Goal: Task Accomplishment & Management: Use online tool/utility

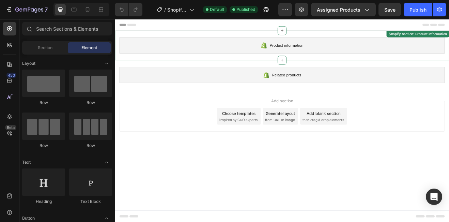
click at [334, 52] on span "Product information" at bounding box center [324, 51] width 41 height 8
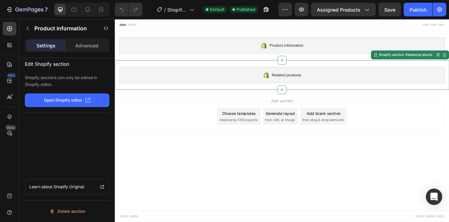
click at [248, 94] on div "Related products" at bounding box center [319, 87] width 398 height 20
click at [213, 161] on div "Add section Choose templates inspired by CRO experts Generate layout from URL o…" at bounding box center [319, 139] width 409 height 68
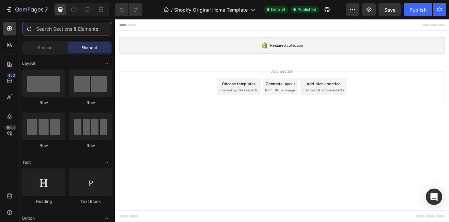
click at [52, 31] on input "text" at bounding box center [67, 29] width 90 height 14
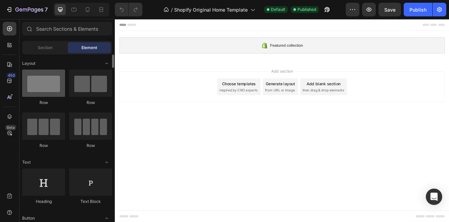
click at [56, 77] on div at bounding box center [43, 83] width 43 height 27
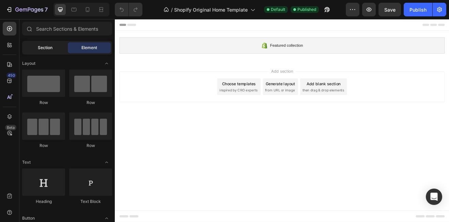
click at [51, 48] on span "Section" at bounding box center [45, 48] width 15 height 6
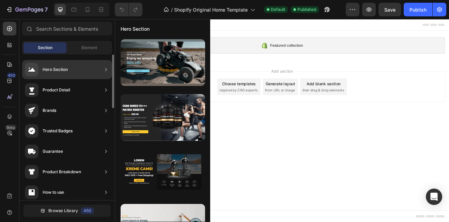
click at [78, 70] on div "Hero Section" at bounding box center [67, 69] width 90 height 19
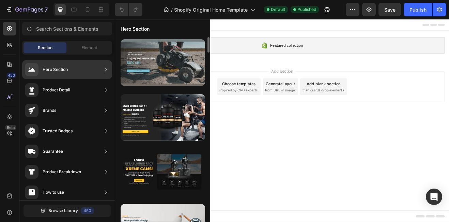
click at [182, 73] on div at bounding box center [163, 62] width 85 height 47
click at [178, 68] on div at bounding box center [163, 62] width 85 height 47
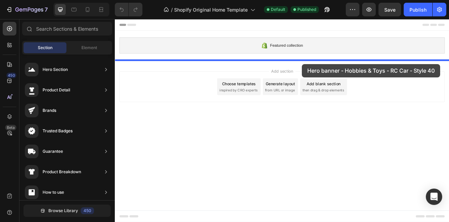
drag, startPoint x: 293, startPoint y: 87, endPoint x: 344, endPoint y: 74, distance: 52.4
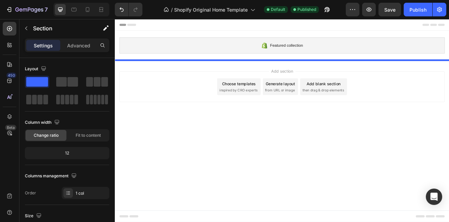
click at [344, 75] on div "Add section Choose templates inspired by CRO experts Generate layout from URL o…" at bounding box center [319, 103] width 409 height 68
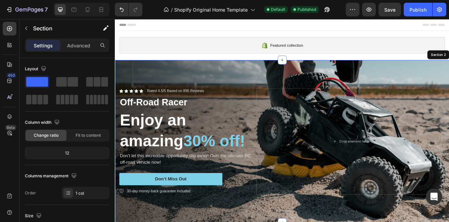
click at [344, 75] on div "Featured collection Shopify section: Featured collection Icon Icon Icon Icon Ic…" at bounding box center [319, 177] width 409 height 316
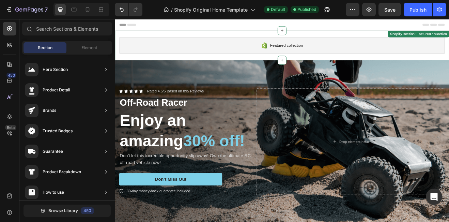
drag, startPoint x: 322, startPoint y: 40, endPoint x: 321, endPoint y: 45, distance: 4.8
click at [322, 40] on div "Featured collection Shopify section: Featured collection" at bounding box center [319, 51] width 409 height 36
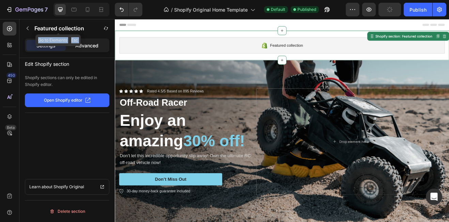
drag, startPoint x: 87, startPoint y: 37, endPoint x: 90, endPoint y: 45, distance: 9.2
click at [87, 39] on div "Featured collection Go to Elements Esc Settings Advanced Edit Shopify section S…" at bounding box center [66, 120] width 95 height 203
click at [90, 45] on p "Advanced" at bounding box center [86, 45] width 23 height 7
click at [29, 28] on icon "button" at bounding box center [27, 28] width 5 height 5
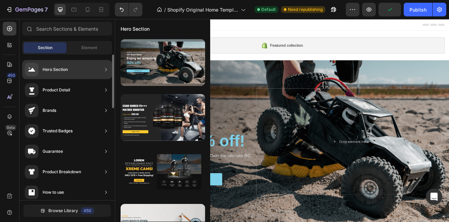
click at [83, 88] on div "Product Detail" at bounding box center [67, 89] width 90 height 19
click at [77, 86] on div "Product Detail" at bounding box center [67, 89] width 90 height 19
click at [85, 69] on div "Hero Section" at bounding box center [67, 69] width 90 height 19
click at [97, 93] on div "Product Detail" at bounding box center [67, 89] width 90 height 19
click at [97, 90] on div "Product Detail" at bounding box center [67, 89] width 90 height 19
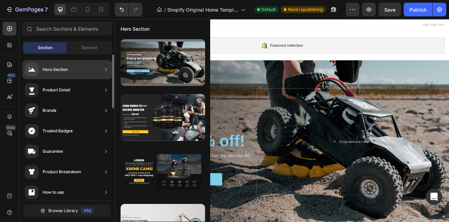
click at [97, 90] on div "Product Detail" at bounding box center [67, 89] width 90 height 19
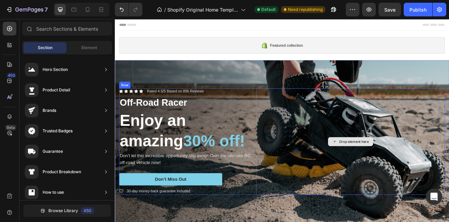
click at [364, 133] on div "Drop element here" at bounding box center [403, 169] width 231 height 130
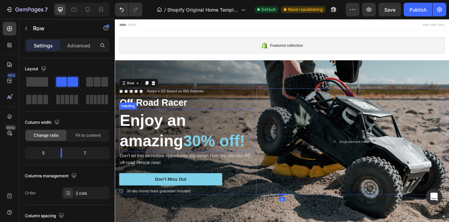
click at [142, 140] on h2 "Enjoy an amazing 30% off!" at bounding box center [202, 155] width 165 height 52
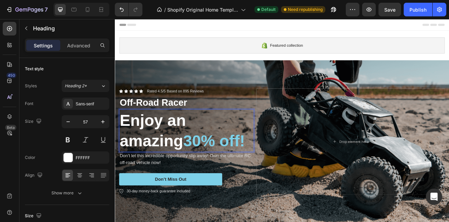
click at [274, 169] on span "30% off!" at bounding box center [236, 168] width 76 height 22
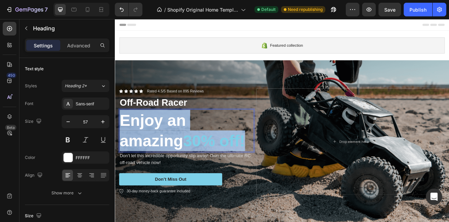
click at [274, 169] on span "30% off!" at bounding box center [236, 168] width 76 height 22
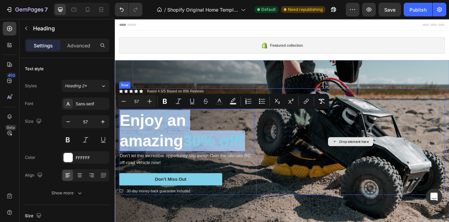
click at [373, 168] on div "Drop element here" at bounding box center [403, 169] width 231 height 130
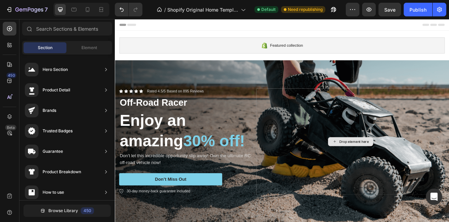
click at [390, 163] on div "Drop element here" at bounding box center [403, 168] width 55 height 11
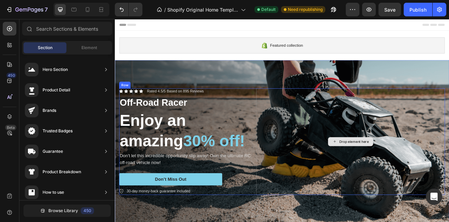
click at [390, 164] on div "Drop element here" at bounding box center [403, 168] width 55 height 11
click at [384, 169] on div "Drop element here" at bounding box center [403, 168] width 55 height 11
click at [382, 149] on div "Drop element here" at bounding box center [403, 169] width 231 height 130
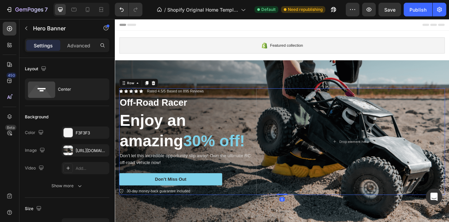
click at [449, 87] on div "Background Image" at bounding box center [319, 168] width 409 height 199
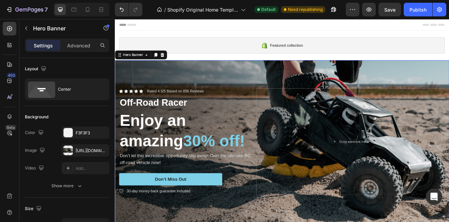
drag, startPoint x: 460, startPoint y: 87, endPoint x: 440, endPoint y: 158, distance: 73.1
click at [437, 155] on div "Drop element here" at bounding box center [403, 169] width 231 height 130
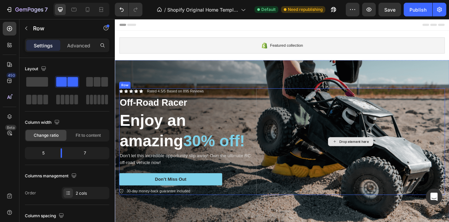
click at [409, 164] on div "Drop element here" at bounding box center [403, 168] width 55 height 11
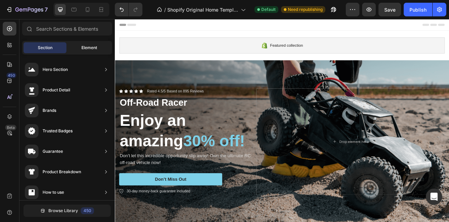
click at [83, 43] on div "Element" at bounding box center [89, 47] width 43 height 11
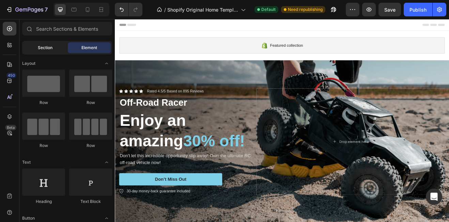
click at [55, 48] on div "Section" at bounding box center [45, 47] width 43 height 11
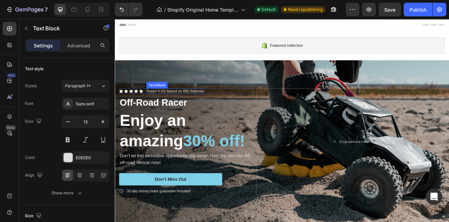
click at [222, 106] on p "Rated 4.5/5 Based on 895 Reviews" at bounding box center [189, 107] width 70 height 6
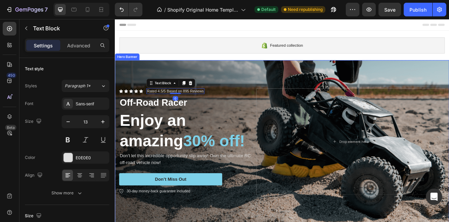
click at [233, 85] on div "Background Image" at bounding box center [319, 168] width 409 height 199
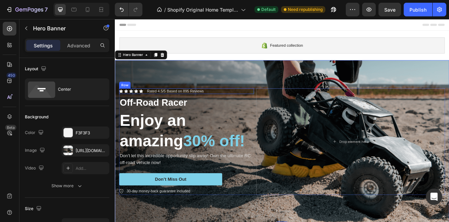
click at [231, 106] on div "Icon Icon Icon Icon Icon Icon List Rated 4.5/5 Based on 895 Reviews Text Block …" at bounding box center [202, 107] width 165 height 7
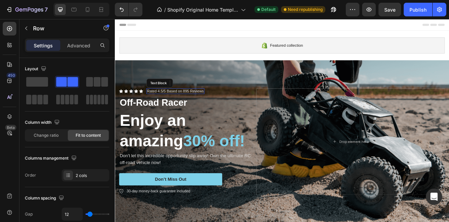
click at [222, 104] on p "Rated 4.5/5 Based on 895 Reviews" at bounding box center [189, 107] width 70 height 6
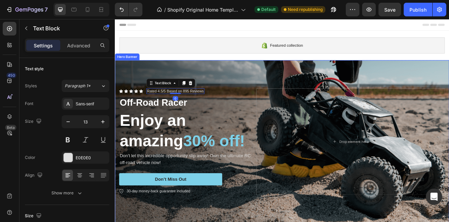
click at [143, 104] on div "Icon Icon Icon Icon Icon Icon List" at bounding box center [134, 107] width 29 height 7
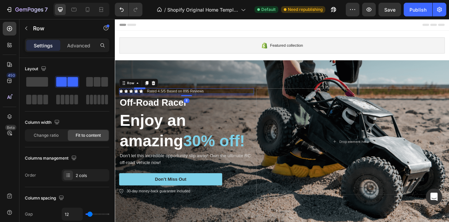
click at [142, 106] on icon at bounding box center [140, 107] width 5 height 5
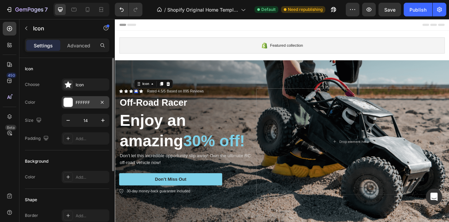
click at [82, 103] on div "FFFFFF" at bounding box center [86, 103] width 20 height 6
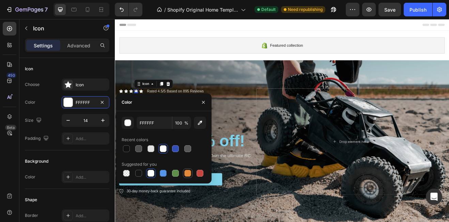
click at [190, 171] on div at bounding box center [188, 173] width 7 height 7
type input "E4893A"
click at [124, 105] on icon at bounding box center [122, 107] width 5 height 5
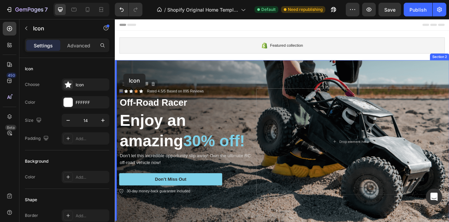
drag, startPoint x: 121, startPoint y: 104, endPoint x: 125, endPoint y: 86, distance: 18.3
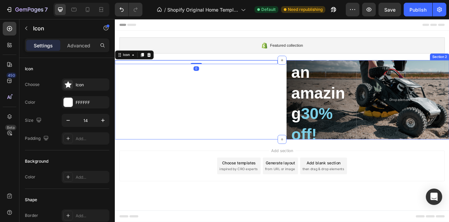
click at [273, 108] on div "Icon 0" at bounding box center [214, 117] width 199 height 97
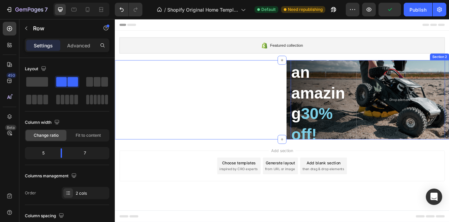
click at [272, 81] on div "Icon" at bounding box center [214, 117] width 199 height 97
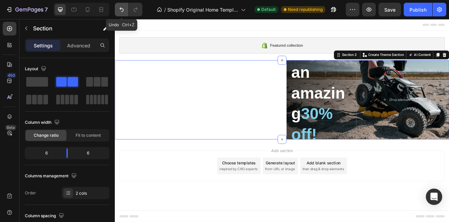
click at [124, 10] on icon "Undo/Redo" at bounding box center [121, 9] width 7 height 7
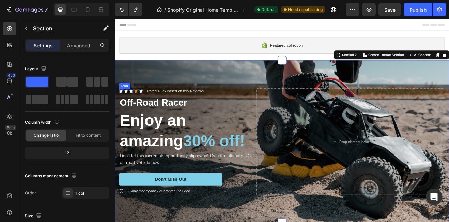
click at [122, 105] on icon at bounding box center [122, 107] width 5 height 4
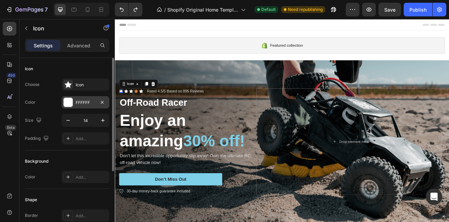
click at [78, 101] on div "FFFFFF" at bounding box center [86, 103] width 20 height 6
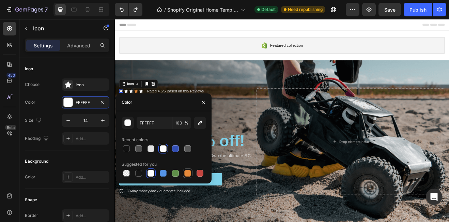
click at [188, 174] on div at bounding box center [188, 173] width 7 height 7
type input "E4893A"
click at [127, 106] on icon at bounding box center [128, 107] width 5 height 4
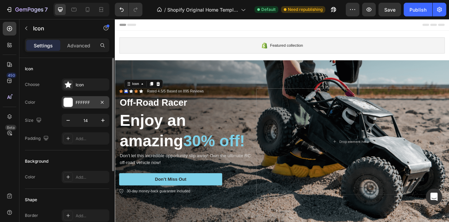
click at [93, 106] on div "FFFFFF" at bounding box center [86, 102] width 48 height 12
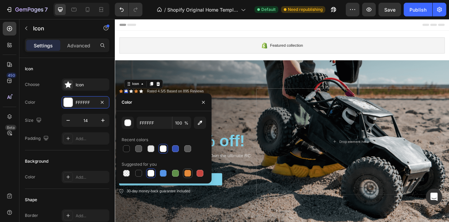
click at [191, 171] on div at bounding box center [188, 173] width 7 height 7
type input "E4893A"
click at [136, 106] on icon at bounding box center [134, 107] width 5 height 5
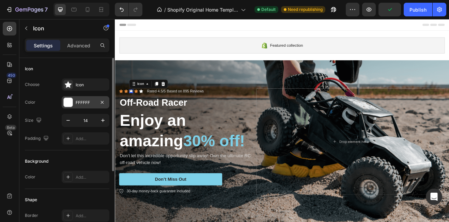
click at [95, 98] on div "FFFFFF" at bounding box center [86, 102] width 48 height 12
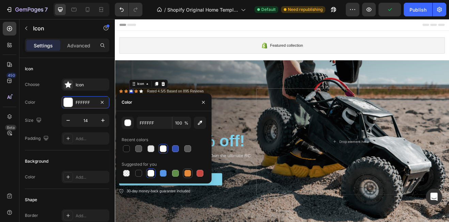
click at [188, 171] on div at bounding box center [188, 173] width 7 height 7
type input "E4893A"
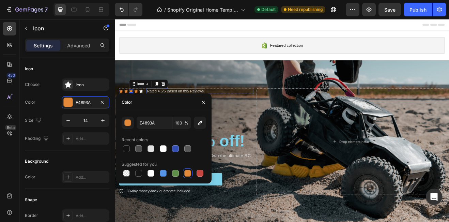
click at [195, 104] on p "Rated 4.5/5 Based on 895 Reviews" at bounding box center [189, 107] width 70 height 6
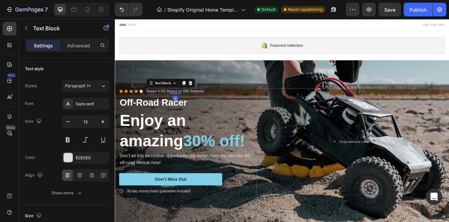
click at [222, 105] on p "Rated 4.5/5 Based on 895 Reviews" at bounding box center [189, 107] width 70 height 6
click at [223, 105] on p "Rated 4.5/5 Based on 895 Reviews" at bounding box center [189, 107] width 70 height 6
click at [168, 104] on p "Clasificacion" at bounding box center [166, 107] width 25 height 6
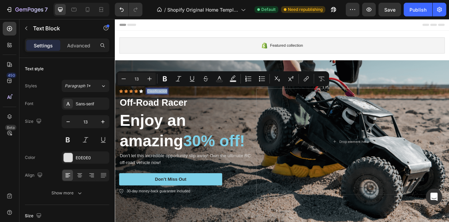
drag, startPoint x: 155, startPoint y: 105, endPoint x: 179, endPoint y: 105, distance: 24.6
click at [179, 105] on p "Clasificacion" at bounding box center [166, 107] width 25 height 6
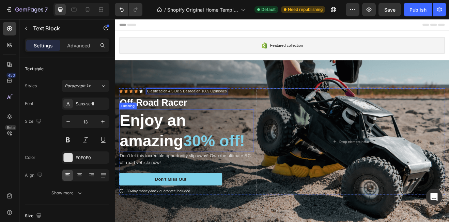
drag, startPoint x: 275, startPoint y: 168, endPoint x: 212, endPoint y: 117, distance: 80.3
click at [274, 167] on span "30% off!" at bounding box center [236, 168] width 76 height 22
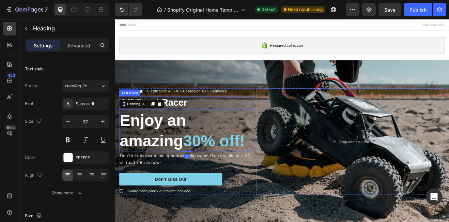
click at [201, 121] on p "Off-Road Racer" at bounding box center [203, 121] width 164 height 15
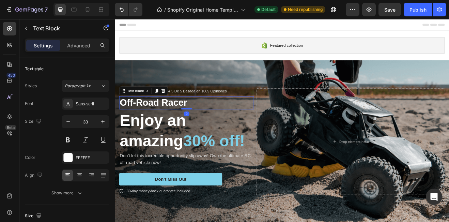
click at [203, 120] on p "Off-Road Racer" at bounding box center [203, 121] width 164 height 15
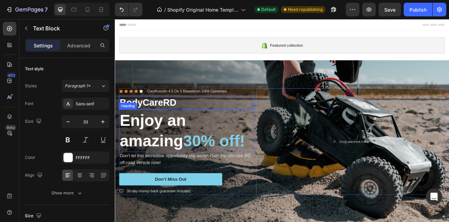
click at [274, 170] on span "30% off!" at bounding box center [236, 168] width 76 height 22
click at [274, 164] on span "30% off!" at bounding box center [236, 168] width 76 height 22
click at [274, 166] on span "30% off!" at bounding box center [236, 168] width 76 height 22
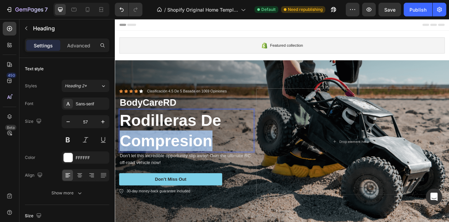
drag, startPoint x: 163, startPoint y: 163, endPoint x: 228, endPoint y: 166, distance: 64.9
click at [229, 168] on p "Rodilleras De Compresion" at bounding box center [203, 155] width 164 height 50
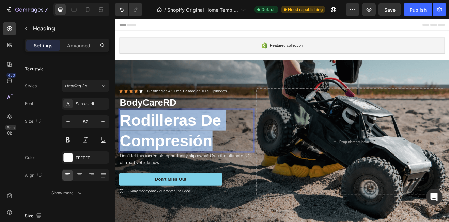
drag, startPoint x: 126, startPoint y: 137, endPoint x: 234, endPoint y: 164, distance: 110.8
click at [234, 164] on p "Rodilleras De Compresión" at bounding box center [203, 155] width 164 height 50
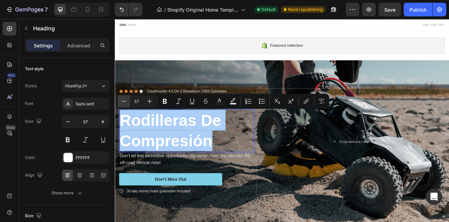
click at [125, 102] on icon "Editor contextual toolbar" at bounding box center [123, 101] width 7 height 7
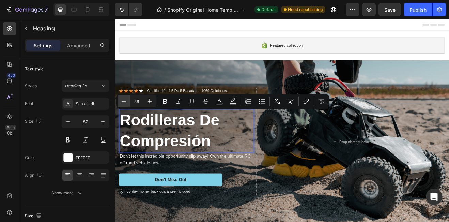
click at [125, 102] on icon "Editor contextual toolbar" at bounding box center [123, 101] width 7 height 7
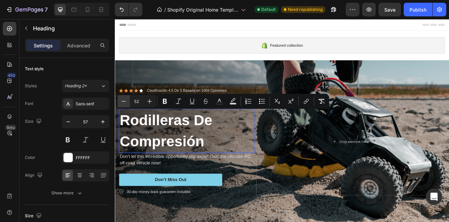
click at [125, 102] on icon "Editor contextual toolbar" at bounding box center [123, 101] width 7 height 7
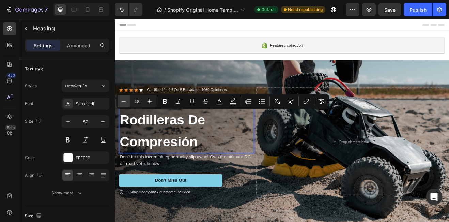
click at [125, 102] on icon "Editor contextual toolbar" at bounding box center [123, 101] width 7 height 7
type input "45"
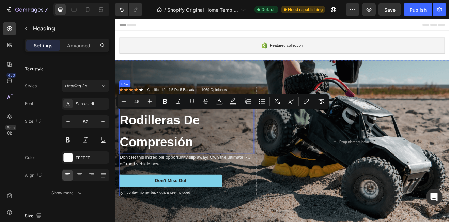
click at [268, 209] on div "Don’t Miss Out Button" at bounding box center [202, 216] width 165 height 15
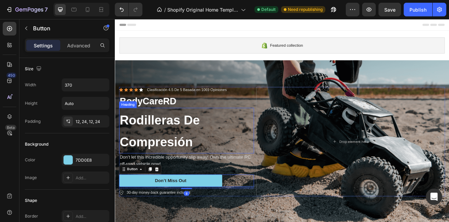
click at [207, 170] on span "Rodilleras De Compresión" at bounding box center [170, 156] width 98 height 44
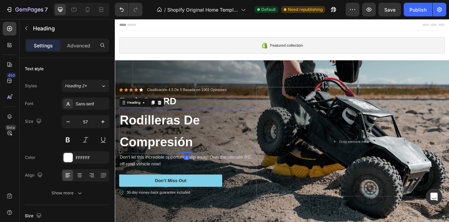
drag, startPoint x: 206, startPoint y: 180, endPoint x: 202, endPoint y: 160, distance: 20.5
click at [202, 160] on div "⁠⁠⁠⁠⁠⁠⁠ Rodilleras De Compresión Heading 0" at bounding box center [202, 155] width 165 height 55
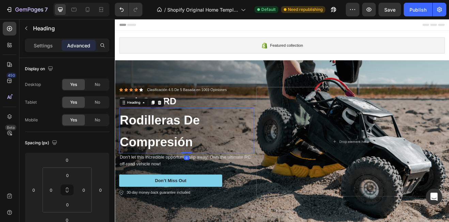
drag, startPoint x: 201, startPoint y: 180, endPoint x: 202, endPoint y: 164, distance: 15.7
click at [202, 164] on div "⁠⁠⁠⁠⁠⁠⁠ Rodilleras De Compresión Heading 0" at bounding box center [202, 155] width 165 height 55
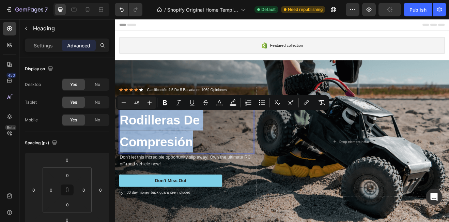
drag, startPoint x: 124, startPoint y: 138, endPoint x: 222, endPoint y: 173, distance: 103.6
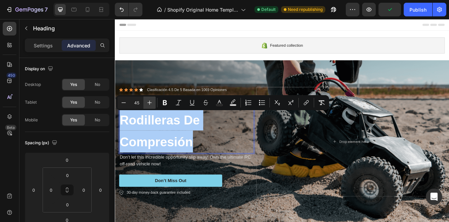
click at [147, 105] on icon "Editor contextual toolbar" at bounding box center [149, 102] width 7 height 7
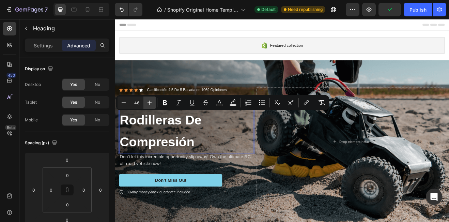
click at [147, 105] on icon "Editor contextual toolbar" at bounding box center [149, 102] width 7 height 7
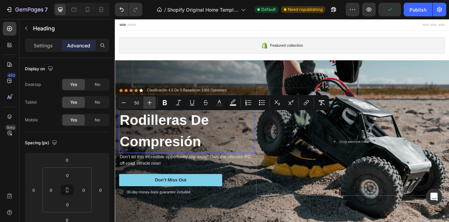
click at [147, 105] on icon "Editor contextual toolbar" at bounding box center [149, 102] width 7 height 7
type input "51"
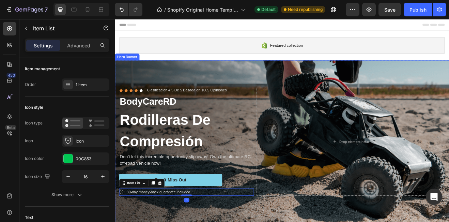
click at [232, 222] on div "Background Image" at bounding box center [319, 168] width 409 height 199
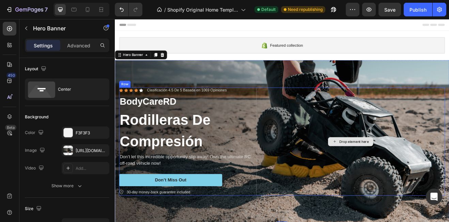
click at [403, 167] on div "Drop element here" at bounding box center [407, 168] width 36 height 5
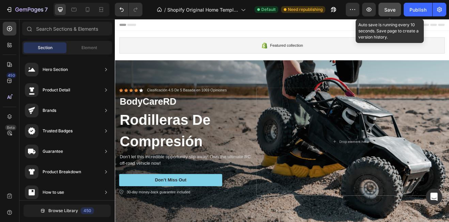
click at [391, 12] on span "Save" at bounding box center [390, 10] width 11 height 6
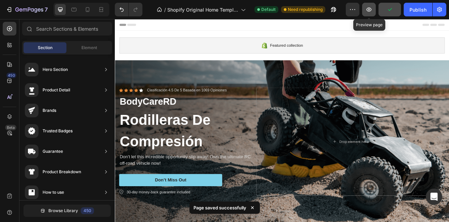
click at [367, 7] on icon "button" at bounding box center [369, 9] width 7 height 7
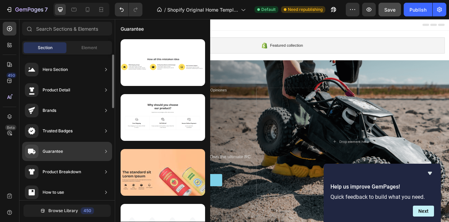
scroll to position [68, 0]
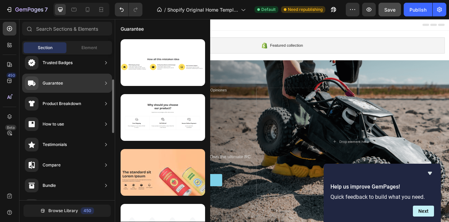
click at [60, 86] on div "Guarantee" at bounding box center [53, 83] width 20 height 7
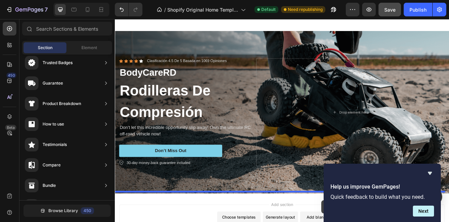
scroll to position [80, 0]
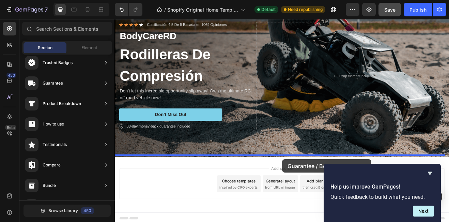
drag, startPoint x: 279, startPoint y: 156, endPoint x: 320, endPoint y: 191, distance: 53.5
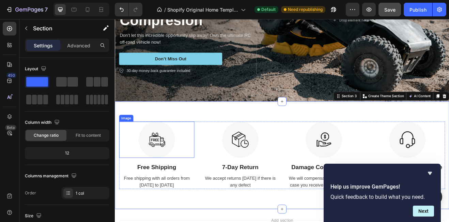
scroll to position [182, 0]
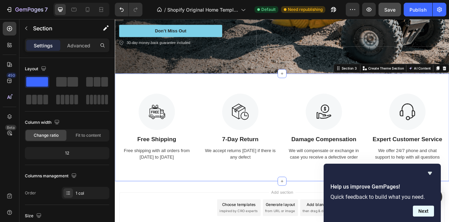
click at [424, 211] on button "Next" at bounding box center [423, 211] width 21 height 11
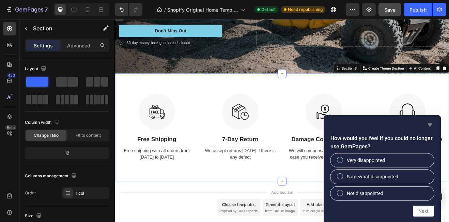
click at [430, 124] on icon "Hide survey" at bounding box center [430, 124] width 4 height 3
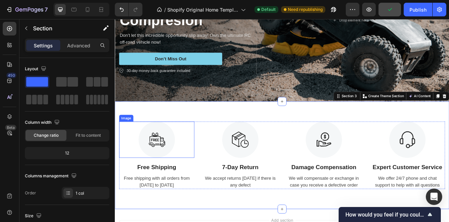
scroll to position [114, 0]
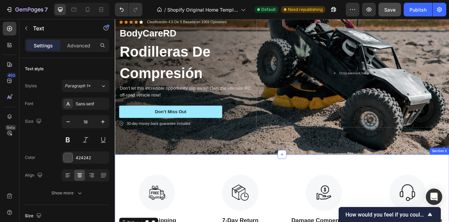
scroll to position [46, 0]
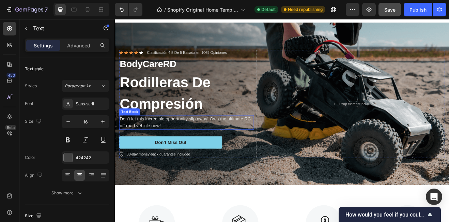
click at [172, 147] on p "Don't let this incredible opportunity slip away! Own the ultimate RC off-road v…" at bounding box center [203, 145] width 164 height 16
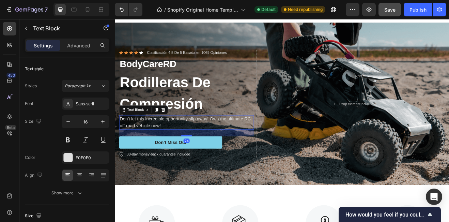
click at [172, 146] on p "Don't let this incredible opportunity slip away! Own the ultimate RC off-road v…" at bounding box center [203, 145] width 164 height 16
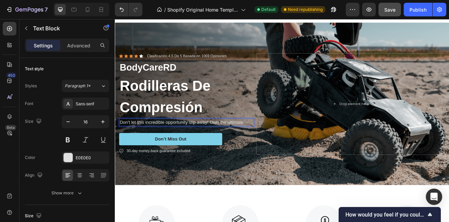
scroll to position [50, 0]
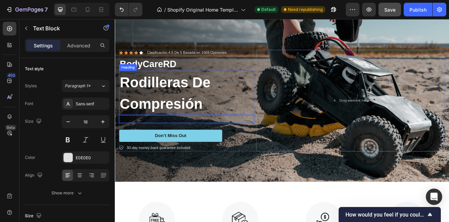
click at [167, 133] on p "⁠⁠⁠⁠⁠⁠⁠ Rodilleras De Compresión" at bounding box center [203, 109] width 164 height 53
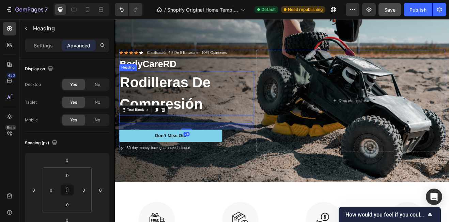
click at [245, 134] on p "⁠⁠⁠⁠⁠⁠⁠ Rodilleras De Compresión" at bounding box center [203, 109] width 164 height 53
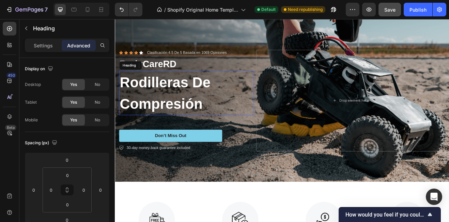
click at [265, 192] on div "Background Image" at bounding box center [319, 118] width 409 height 199
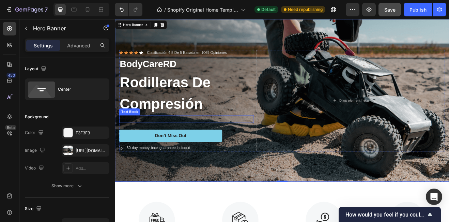
click at [142, 141] on p "Rich Text Editor. Editing area: main" at bounding box center [203, 141] width 164 height 8
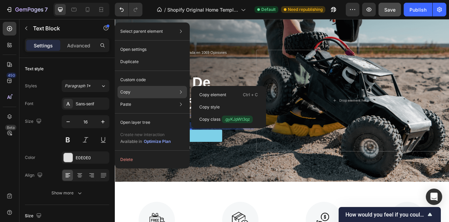
click at [141, 93] on div "Copy Copy element Ctrl + C Copy style Copy class .gyKJpWt3qz" at bounding box center [153, 92] width 70 height 12
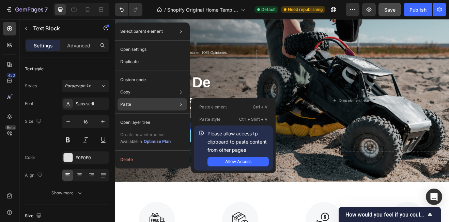
click at [138, 105] on div "Paste Paste element Ctrl + V Paste style Ctrl + Shift + V Please allow access t…" at bounding box center [153, 104] width 70 height 12
click at [253, 161] on button "Allow Access" at bounding box center [238, 162] width 61 height 10
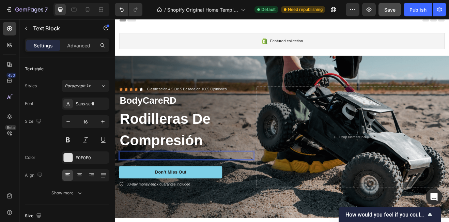
scroll to position [0, 0]
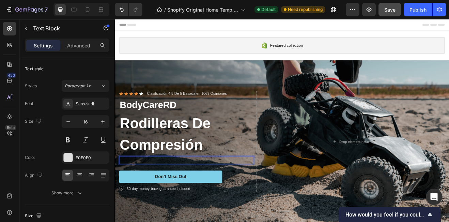
click at [172, 188] on div "Rich Text Editor. Editing area: main" at bounding box center [202, 192] width 165 height 10
click at [125, 189] on div "Rich Text Editor. Editing area: main" at bounding box center [202, 192] width 165 height 10
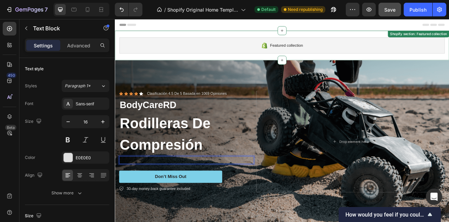
click at [319, 48] on span "Featured collection" at bounding box center [325, 51] width 40 height 8
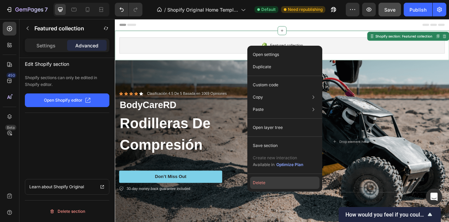
drag, startPoint x: 271, startPoint y: 185, endPoint x: 191, endPoint y: 203, distance: 82.0
click at [271, 185] on button "Delete" at bounding box center [285, 183] width 70 height 12
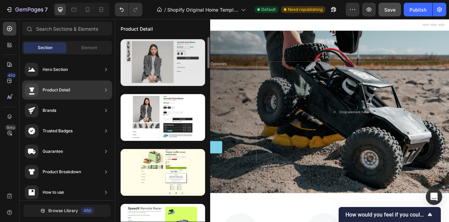
click at [176, 75] on div at bounding box center [163, 62] width 85 height 47
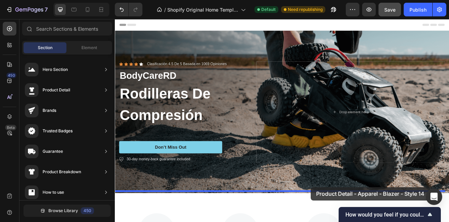
scroll to position [95, 0]
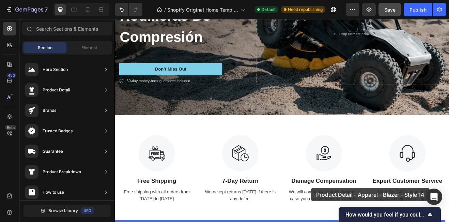
drag, startPoint x: 291, startPoint y: 94, endPoint x: 355, endPoint y: 226, distance: 146.0
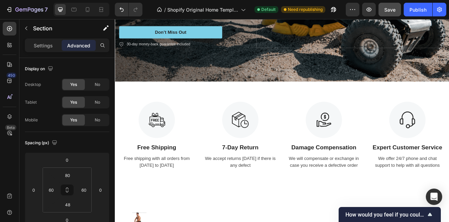
scroll to position [171, 0]
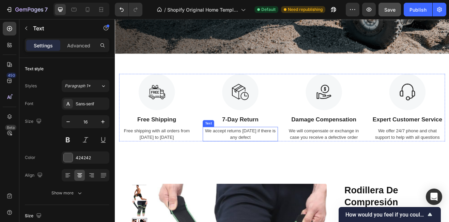
click at [233, 157] on div "We accept returns [DATE] if there is any defect" at bounding box center [268, 160] width 92 height 18
click at [215, 119] on div "Image Free Shipping Text Block Free shipping with all orders from [DATE] to [DA…" at bounding box center [319, 127] width 399 height 83
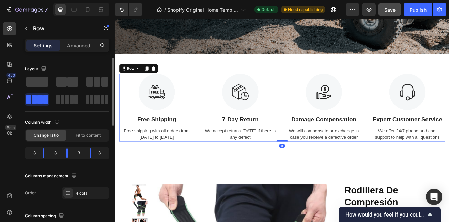
scroll to position [102, 0]
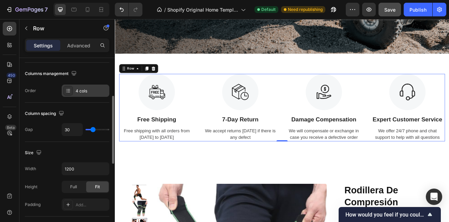
click at [72, 93] on div at bounding box center [68, 91] width 10 height 10
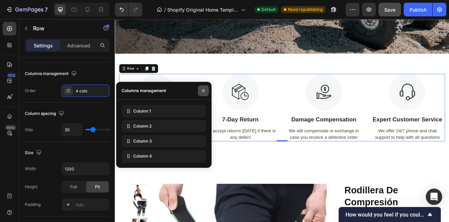
click at [201, 91] on icon "button" at bounding box center [203, 90] width 5 height 5
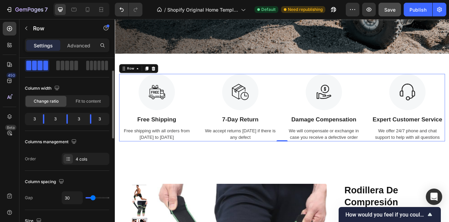
scroll to position [0, 0]
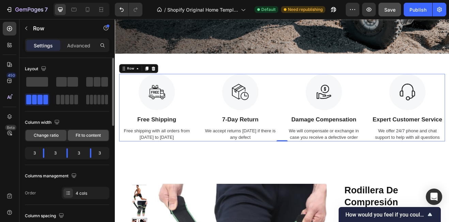
click at [80, 137] on span "Fit to content" at bounding box center [88, 135] width 25 height 6
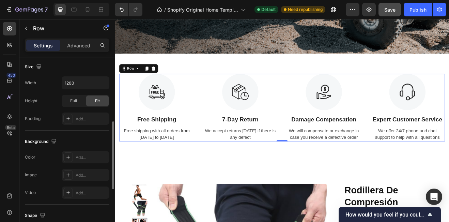
scroll to position [273, 0]
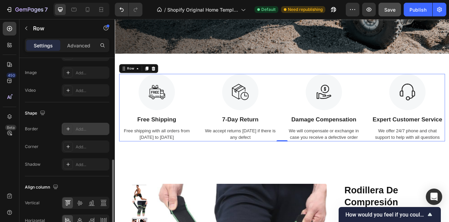
click at [78, 132] on div "Add..." at bounding box center [86, 129] width 48 height 12
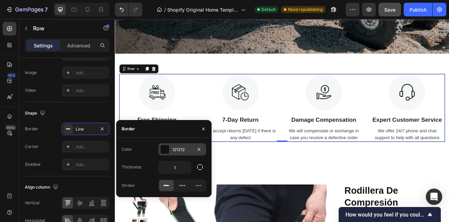
click at [164, 147] on div at bounding box center [165, 149] width 9 height 9
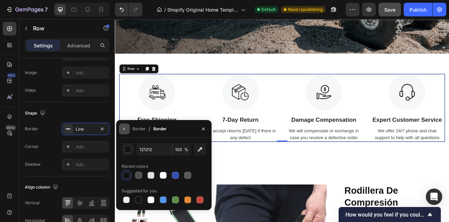
click at [125, 130] on icon "button" at bounding box center [123, 129] width 1 height 3
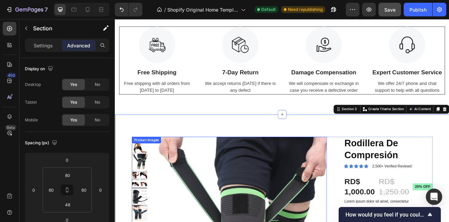
scroll to position [171, 0]
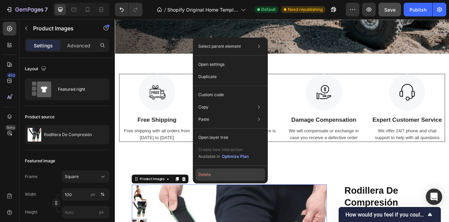
click at [215, 173] on button "Delete" at bounding box center [231, 174] width 70 height 12
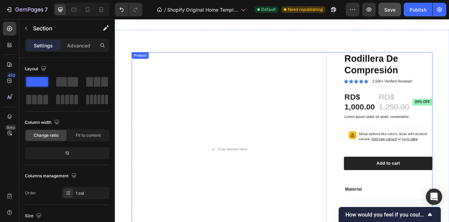
scroll to position [313, 0]
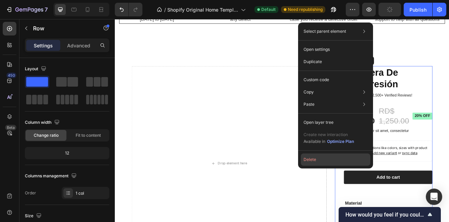
drag, startPoint x: 336, startPoint y: 160, endPoint x: 270, endPoint y: 172, distance: 66.6
click at [336, 160] on button "Delete" at bounding box center [336, 159] width 70 height 12
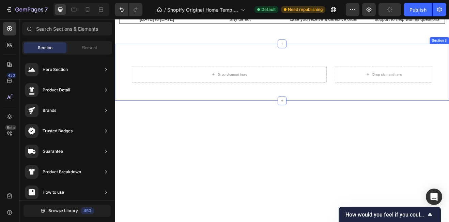
scroll to position [312, 0]
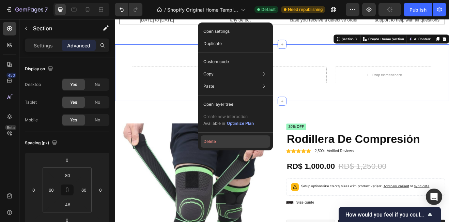
click at [219, 144] on button "Delete" at bounding box center [236, 141] width 70 height 12
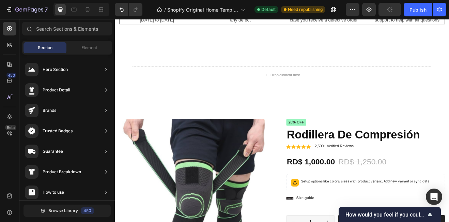
scroll to position [279, 0]
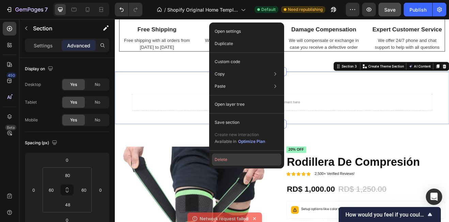
click at [227, 158] on button "Delete" at bounding box center [247, 159] width 70 height 12
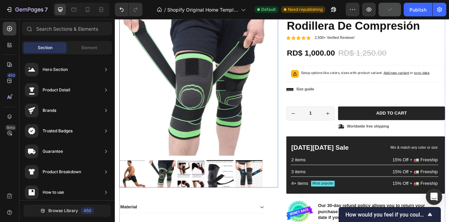
scroll to position [449, 0]
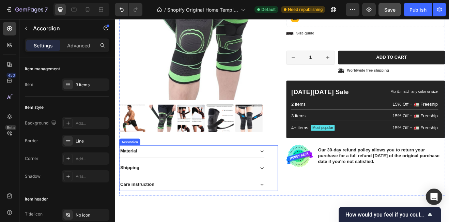
click at [292, 179] on icon at bounding box center [294, 180] width 5 height 5
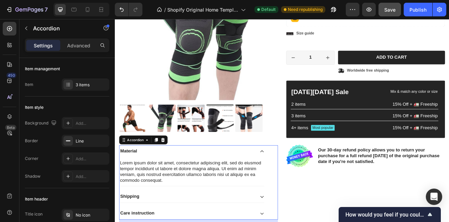
click at [293, 178] on icon at bounding box center [294, 180] width 5 height 5
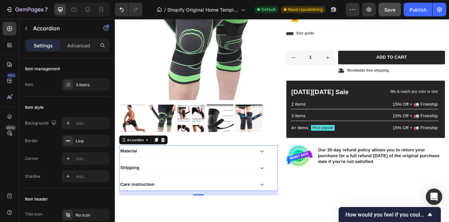
click at [292, 178] on icon at bounding box center [294, 180] width 5 height 5
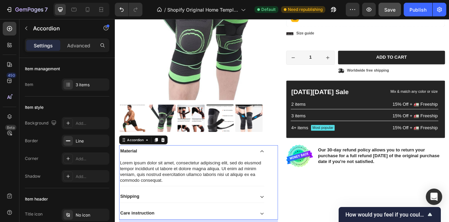
click at [292, 178] on icon at bounding box center [294, 180] width 5 height 5
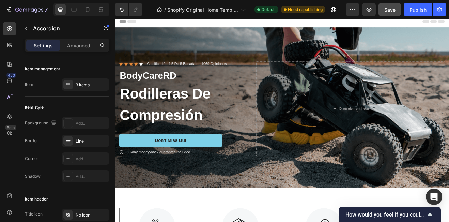
scroll to position [0, 0]
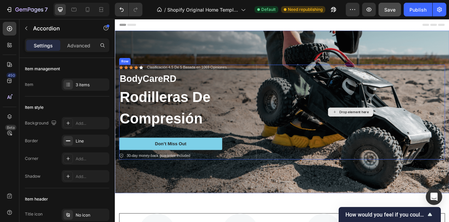
click at [389, 132] on div "Drop element here" at bounding box center [407, 132] width 36 height 5
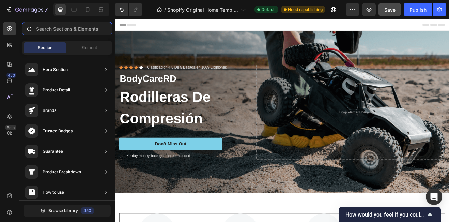
click at [79, 27] on input "text" at bounding box center [67, 29] width 90 height 14
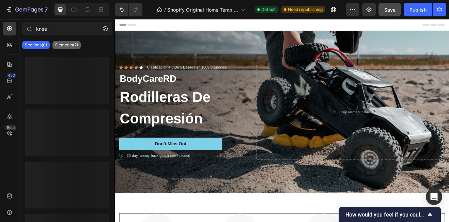
click at [68, 45] on p "Elements(2)" at bounding box center [66, 44] width 23 height 5
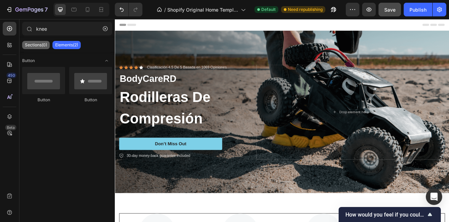
click at [38, 45] on p "Sections(0)" at bounding box center [36, 44] width 22 height 5
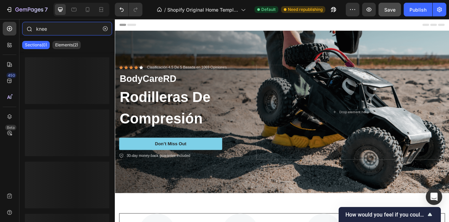
click at [63, 33] on input "knee" at bounding box center [67, 29] width 90 height 14
type input "k"
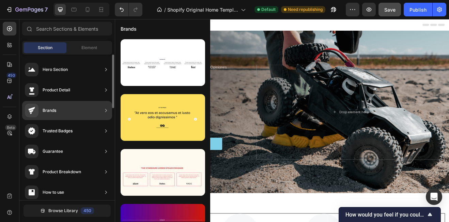
click at [88, 170] on div "Product Breakdown" at bounding box center [67, 171] width 90 height 19
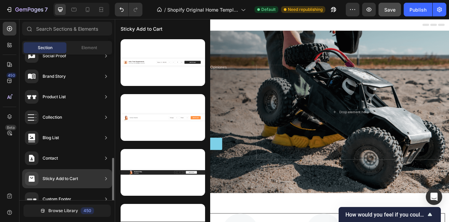
scroll to position [250, 0]
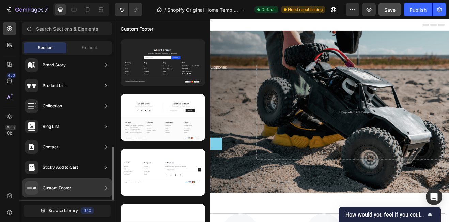
click at [78, 186] on div "Custom Footer" at bounding box center [67, 187] width 90 height 19
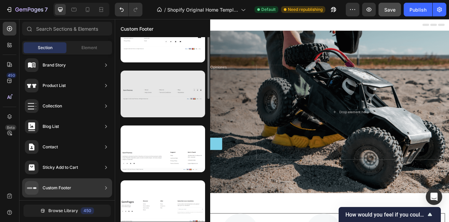
scroll to position [0, 0]
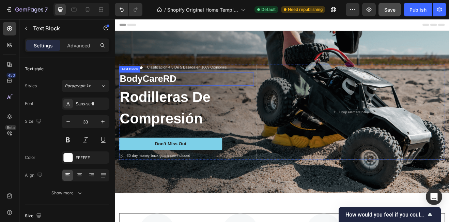
click at [275, 98] on p "BodyCareRD" at bounding box center [203, 92] width 164 height 15
click at [318, 137] on div "Drop element here" at bounding box center [403, 133] width 231 height 116
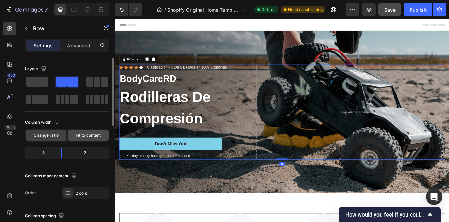
click at [85, 136] on span "Fit to content" at bounding box center [88, 135] width 25 height 6
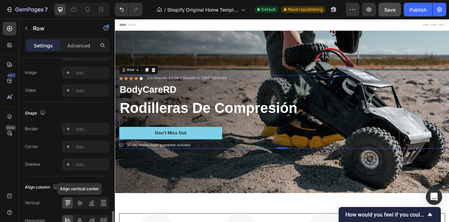
scroll to position [310, 0]
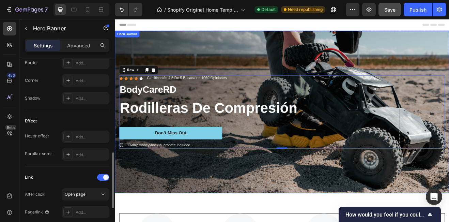
click at [178, 212] on div "Background Image" at bounding box center [319, 132] width 409 height 199
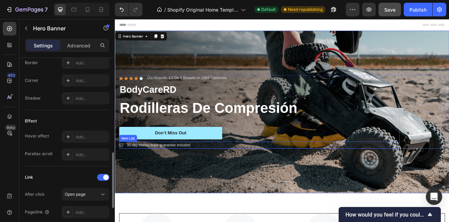
scroll to position [0, 0]
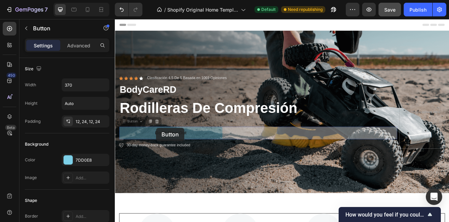
drag, startPoint x: 207, startPoint y: 155, endPoint x: 177, endPoint y: 155, distance: 29.3
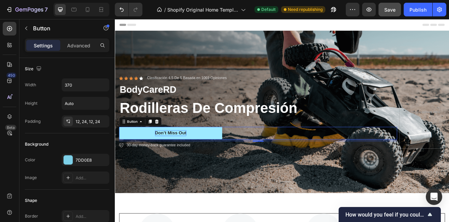
click at [200, 156] on div "Don’t Miss Out" at bounding box center [183, 158] width 39 height 7
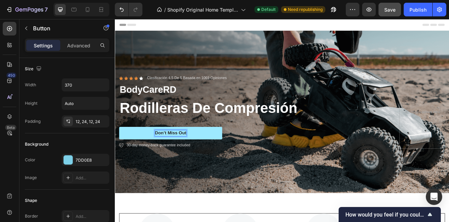
click at [200, 158] on p "Don’t Miss Out" at bounding box center [183, 158] width 39 height 7
click at [203, 158] on button "Don’t Miss Out" at bounding box center [183, 158] width 126 height 15
click at [202, 157] on p "Don’t Miss Out" at bounding box center [183, 158] width 39 height 7
click at [120, 151] on button "paga" at bounding box center [183, 158] width 126 height 15
click at [120, 151] on button "Paga" at bounding box center [183, 158] width 126 height 15
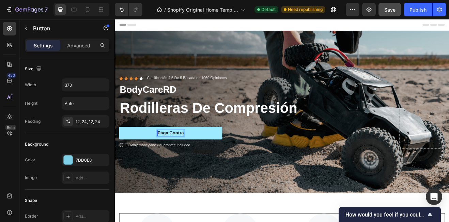
click at [120, 151] on button "Paga Contra" at bounding box center [183, 158] width 126 height 15
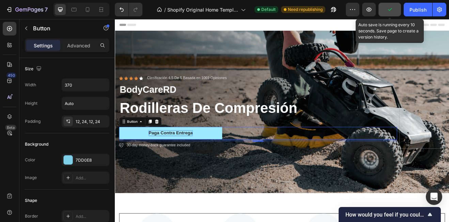
click at [394, 9] on button "button" at bounding box center [390, 10] width 23 height 14
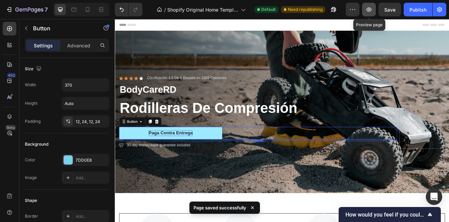
click at [369, 10] on icon "button" at bounding box center [369, 10] width 2 height 2
